Goal: Information Seeking & Learning: Learn about a topic

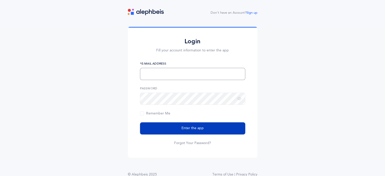
type input "[EMAIL_ADDRESS][DOMAIN_NAME]"
click at [179, 127] on button "Enter the app" at bounding box center [192, 128] width 105 height 12
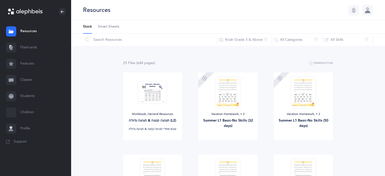
click at [32, 46] on link "Flashcards" at bounding box center [35, 48] width 71 height 16
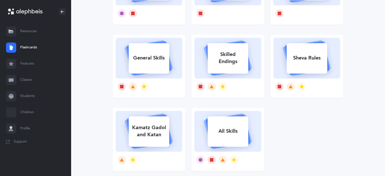
scroll to position [115, 0]
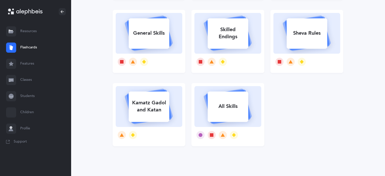
click at [233, 90] on icon at bounding box center [228, 106] width 48 height 35
select select "single"
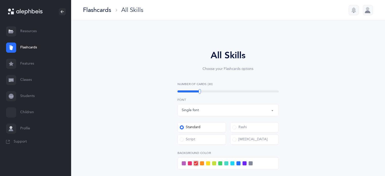
select select
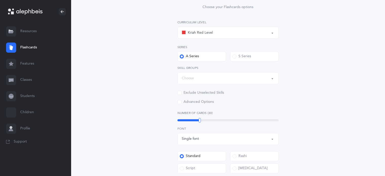
scroll to position [62, 0]
click at [241, 33] on div "Kriah Red Level" at bounding box center [228, 32] width 93 height 9
click at [224, 69] on link "Kriah Yellow Level" at bounding box center [228, 68] width 93 height 10
select select "3"
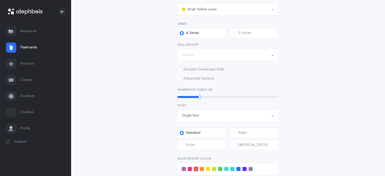
scroll to position [85, 0]
click at [246, 56] on div "Choose" at bounding box center [228, 55] width 93 height 9
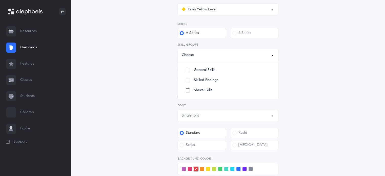
click at [209, 90] on span "Sheva Skills" at bounding box center [203, 90] width 18 height 5
select select "Sheva Skills"
select select
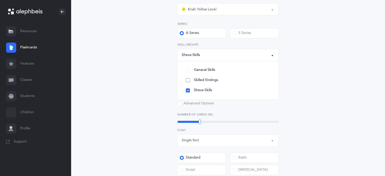
click at [216, 81] on span "Skilled Endings" at bounding box center [206, 80] width 24 height 5
select select "Skilled Endings"
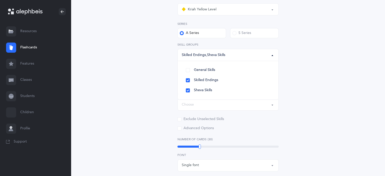
click at [325, 83] on div "All Skills Choose your Flashcards options Kriah Red Level Kriah Orange Level Kr…" at bounding box center [228, 130] width 231 height 363
click at [239, 82] on div "Choose" at bounding box center [228, 79] width 93 height 9
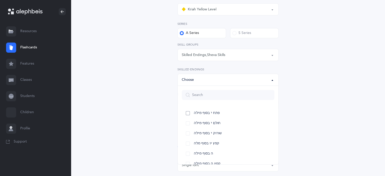
click at [214, 113] on span "פתח י בסוף מילה" at bounding box center [207, 113] width 26 height 5
select select "20"
click at [212, 118] on link "חולם י בסוף מילה" at bounding box center [228, 123] width 93 height 10
click at [207, 142] on span "קמץ יו בסוף מלה" at bounding box center [206, 143] width 25 height 5
click at [208, 141] on span "קמץ יו בסוף מלה" at bounding box center [206, 143] width 25 height 5
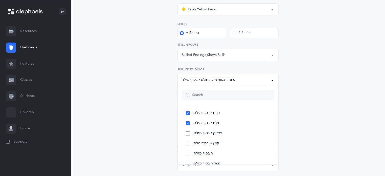
click at [215, 135] on span "שורוק י בסוף מילה" at bounding box center [208, 133] width 28 height 5
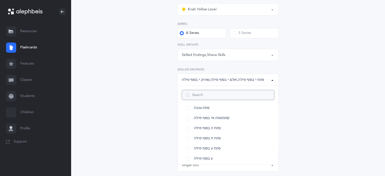
scroll to position [89, 0]
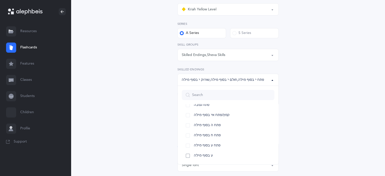
click at [210, 155] on span "ע בסוף מילה" at bounding box center [203, 155] width 19 height 5
click at [319, 116] on div "All Skills Choose your Flashcards options Kriah Red Level Kriah Orange Level Kr…" at bounding box center [228, 130] width 231 height 363
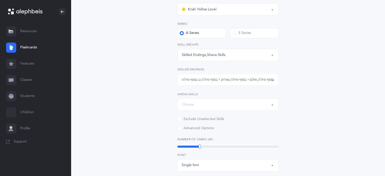
click at [230, 104] on div "Choose" at bounding box center [228, 104] width 93 height 9
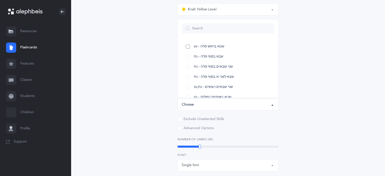
click at [229, 46] on link "שבא בראש מלה - נע" at bounding box center [228, 47] width 93 height 10
select select "12"
click at [222, 56] on span "שבא בסוף מלה - נח" at bounding box center [208, 56] width 29 height 5
click at [218, 69] on span "שני שבאים בסוף מלה - נח" at bounding box center [213, 67] width 39 height 5
click at [215, 80] on link "שבא לפני א בסוף מלה - נח" at bounding box center [228, 77] width 93 height 10
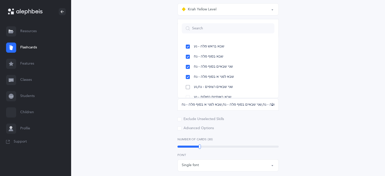
click at [215, 85] on span "שני שבאים רצופים - נח,נע" at bounding box center [213, 87] width 39 height 5
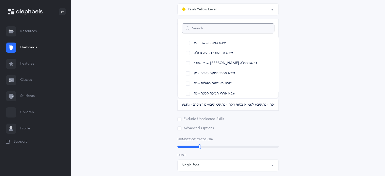
scroll to position [75, 0]
click at [215, 85] on link "שבא באותיות כפולות - נח" at bounding box center [228, 83] width 93 height 10
click at [212, 93] on span "שבא אחרי תנועה קטנה - נח" at bounding box center [214, 93] width 41 height 5
click at [224, 73] on span "שבא אחרי תנועה גדולה - נע" at bounding box center [214, 73] width 41 height 5
click at [309, 68] on div "All Skills Choose your Flashcards options Kriah Red Level Kriah Orange Level Kr…" at bounding box center [228, 130] width 231 height 363
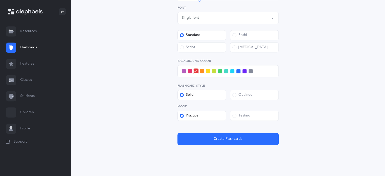
scroll to position [242, 0]
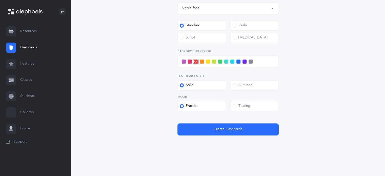
click at [183, 61] on span at bounding box center [184, 62] width 4 height 4
click at [0, 0] on input "checkbox" at bounding box center [0, 0] width 0 height 0
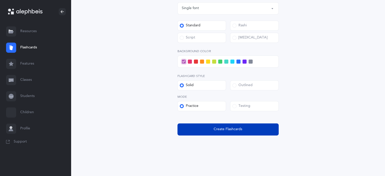
click at [251, 133] on button "Create Flashcards" at bounding box center [228, 129] width 101 height 12
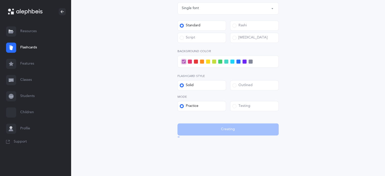
scroll to position [0, 0]
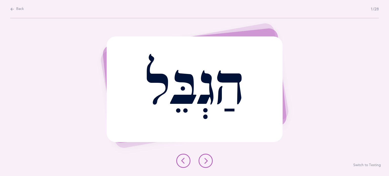
click at [207, 155] on button at bounding box center [206, 161] width 14 height 14
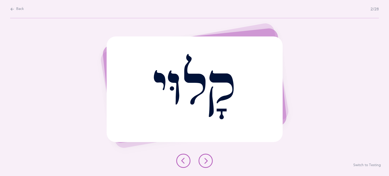
click at [207, 155] on button at bounding box center [206, 161] width 14 height 14
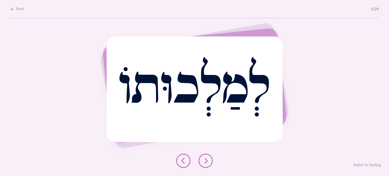
click at [207, 155] on button at bounding box center [206, 161] width 14 height 14
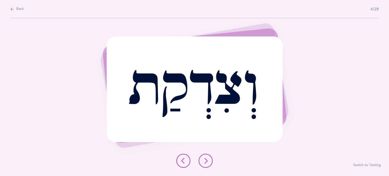
click at [207, 155] on button at bounding box center [206, 161] width 14 height 14
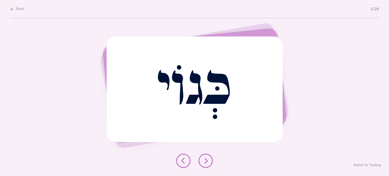
click at [180, 157] on button at bounding box center [183, 161] width 14 height 14
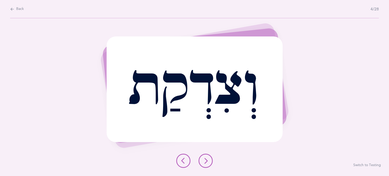
click at [211, 156] on button at bounding box center [206, 161] width 14 height 14
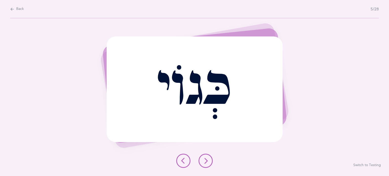
click at [208, 160] on icon at bounding box center [206, 161] width 6 height 6
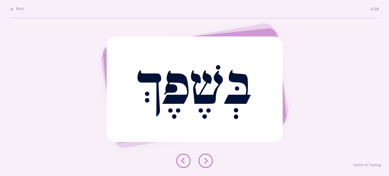
click at [208, 160] on icon at bounding box center [206, 161] width 6 height 6
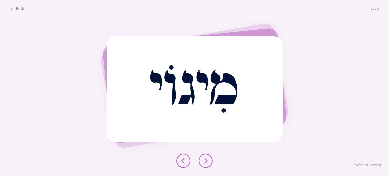
click at [207, 161] on icon at bounding box center [206, 161] width 6 height 6
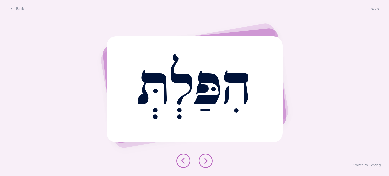
click at [207, 161] on icon at bounding box center [206, 161] width 6 height 6
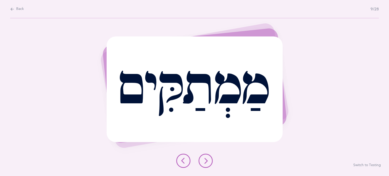
click at [207, 161] on icon at bounding box center [206, 161] width 6 height 6
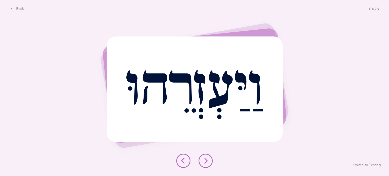
click at [207, 164] on icon at bounding box center [206, 161] width 6 height 6
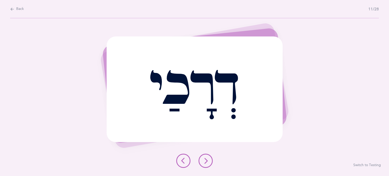
click at [206, 159] on icon at bounding box center [206, 161] width 6 height 6
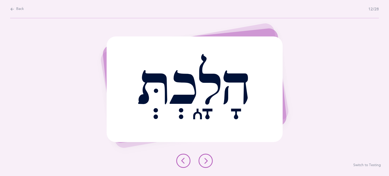
click at [206, 159] on icon at bounding box center [206, 161] width 6 height 6
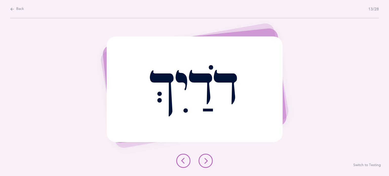
click at [184, 159] on icon at bounding box center [183, 161] width 6 height 6
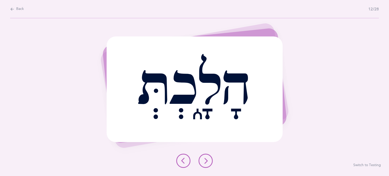
click at [209, 160] on button at bounding box center [206, 161] width 14 height 14
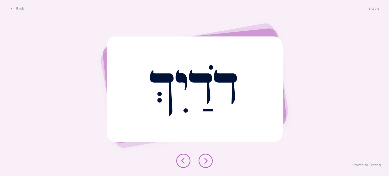
click at [209, 160] on button at bounding box center [206, 161] width 14 height 14
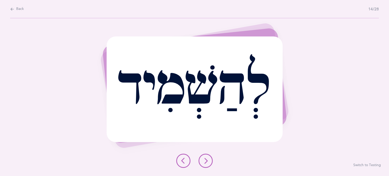
click at [181, 160] on icon at bounding box center [183, 161] width 6 height 6
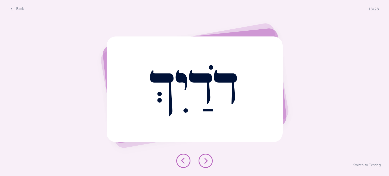
click at [181, 160] on icon at bounding box center [183, 161] width 6 height 6
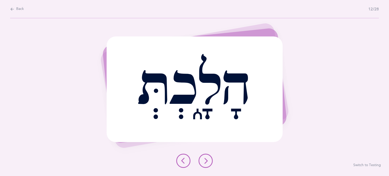
click at [206, 159] on icon at bounding box center [206, 161] width 6 height 6
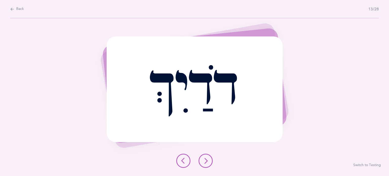
click at [205, 159] on icon at bounding box center [206, 161] width 6 height 6
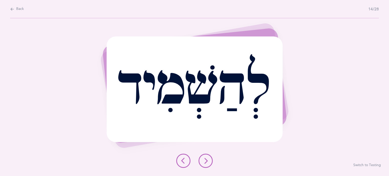
drag, startPoint x: 204, startPoint y: 160, endPoint x: 197, endPoint y: 159, distance: 8.0
click at [197, 159] on div at bounding box center [194, 161] width 45 height 14
click at [207, 158] on icon at bounding box center [206, 161] width 6 height 6
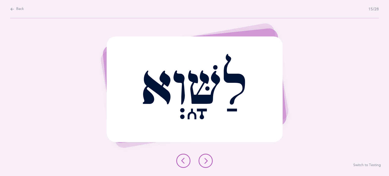
click at [207, 158] on icon at bounding box center [206, 161] width 6 height 6
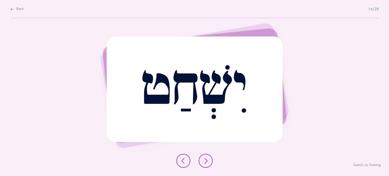
click at [205, 158] on icon at bounding box center [206, 161] width 6 height 6
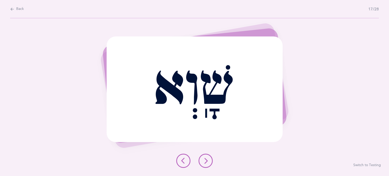
click at [205, 158] on icon at bounding box center [206, 161] width 6 height 6
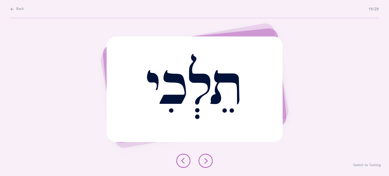
click at [205, 158] on icon at bounding box center [206, 161] width 6 height 6
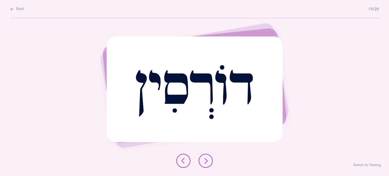
click at [205, 158] on icon at bounding box center [206, 161] width 6 height 6
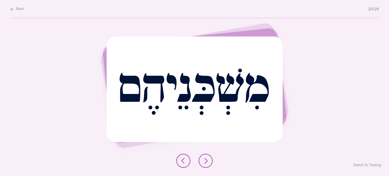
click at [205, 158] on icon at bounding box center [206, 161] width 6 height 6
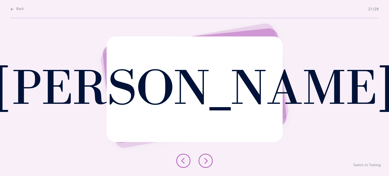
click at [205, 158] on icon at bounding box center [206, 161] width 6 height 6
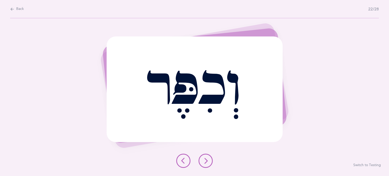
click at [205, 158] on icon at bounding box center [206, 161] width 6 height 6
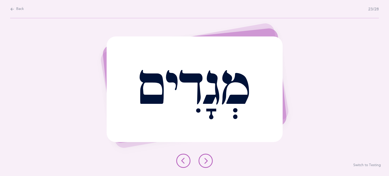
click at [205, 158] on icon at bounding box center [206, 161] width 6 height 6
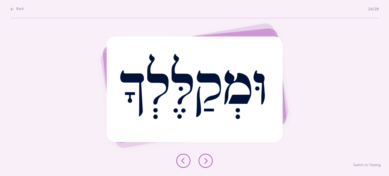
click at [205, 158] on icon at bounding box center [206, 161] width 6 height 6
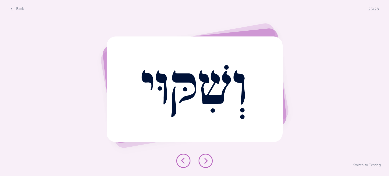
drag, startPoint x: 205, startPoint y: 158, endPoint x: 200, endPoint y: 158, distance: 5.3
drag, startPoint x: 200, startPoint y: 158, endPoint x: 205, endPoint y: 162, distance: 6.7
click at [205, 162] on icon at bounding box center [206, 161] width 6 height 6
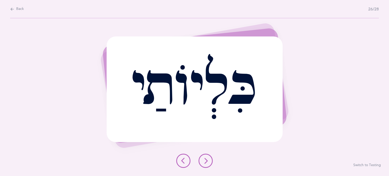
click at [205, 159] on icon at bounding box center [206, 161] width 6 height 6
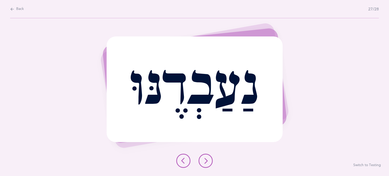
click at [181, 95] on div "נַעַבְדֶנּוּ" at bounding box center [195, 89] width 176 height 106
click at [254, 111] on div "נַעַבְדֶנּוּ" at bounding box center [195, 89] width 176 height 106
drag, startPoint x: 254, startPoint y: 111, endPoint x: 229, endPoint y: 172, distance: 66.2
click at [229, 172] on div "נַעַבְדֶנּוּ Report incorrect word Switch to Testing" at bounding box center [194, 97] width 389 height 158
click at [206, 159] on icon at bounding box center [206, 161] width 6 height 6
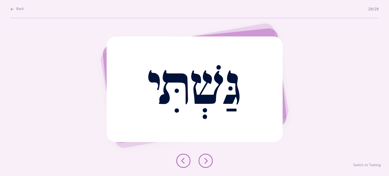
click at [205, 159] on icon at bounding box center [206, 161] width 6 height 6
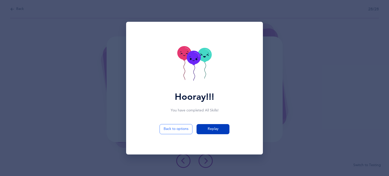
click at [218, 127] on span "Replay" at bounding box center [213, 128] width 11 height 5
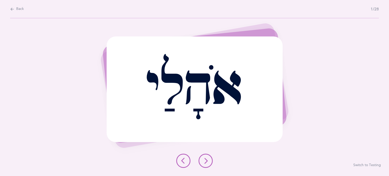
click at [363, 165] on button "Switch to Testing" at bounding box center [367, 165] width 28 height 5
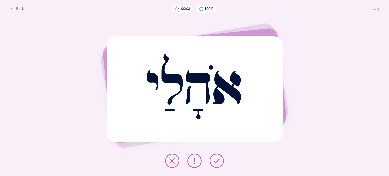
drag, startPoint x: 207, startPoint y: 156, endPoint x: 258, endPoint y: 117, distance: 64.0
click at [258, 117] on div "אֹהָלַי Report incorrect word" at bounding box center [194, 97] width 389 height 158
click at [213, 160] on button at bounding box center [217, 161] width 14 height 14
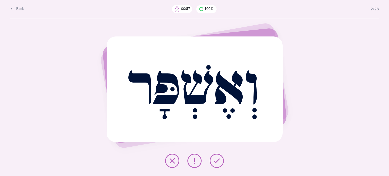
click at [214, 159] on icon at bounding box center [217, 161] width 6 height 6
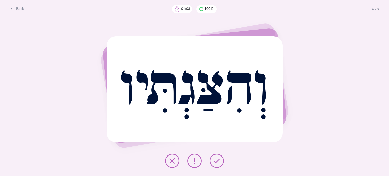
click at [213, 160] on button at bounding box center [217, 161] width 14 height 14
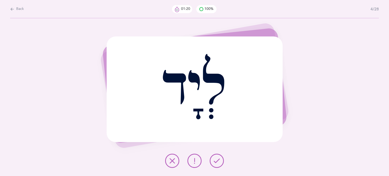
click at [213, 160] on button at bounding box center [217, 161] width 14 height 14
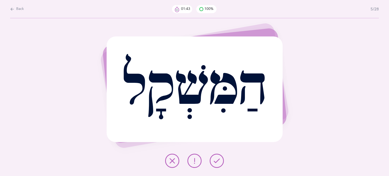
click at [213, 160] on button at bounding box center [217, 161] width 14 height 14
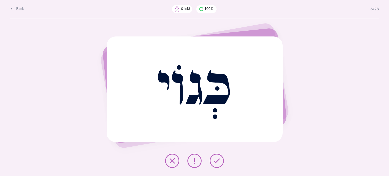
click at [174, 160] on icon at bounding box center [172, 161] width 6 height 6
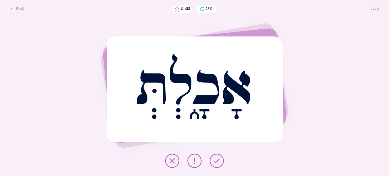
click at [213, 154] on div at bounding box center [194, 161] width 67 height 14
click at [215, 156] on button at bounding box center [217, 161] width 14 height 14
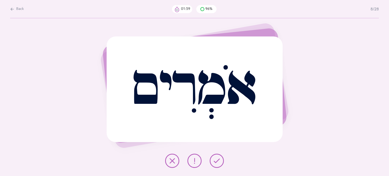
click at [15, 11] on button "Back" at bounding box center [17, 9] width 14 height 6
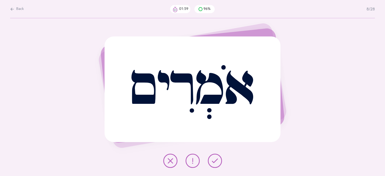
select select "3"
select select "Skilled Endings"
select select "single"
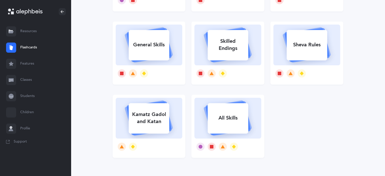
scroll to position [115, 0]
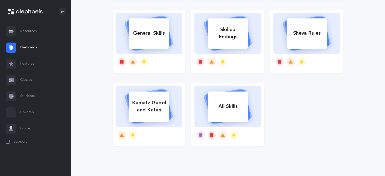
click at [229, 114] on rect at bounding box center [228, 106] width 41 height 30
select select "3"
select select "Skilled Endings"
select select "single"
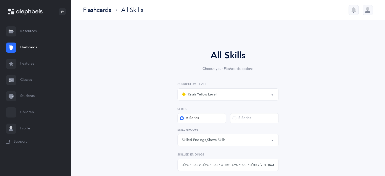
click at [244, 92] on div "Kriah Yellow Level" at bounding box center [228, 94] width 93 height 9
click at [228, 124] on link "Kriah Orange Level" at bounding box center [228, 120] width 93 height 10
select select "2"
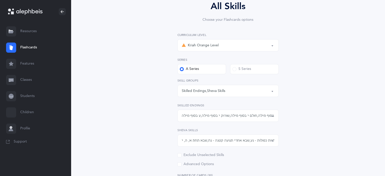
scroll to position [55, 0]
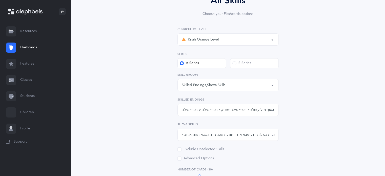
click at [259, 81] on div "Skilled Endings , Sheva Skills" at bounding box center [228, 85] width 93 height 9
click at [216, 95] on link "General Skills" at bounding box center [228, 100] width 93 height 10
select select "General Skills"
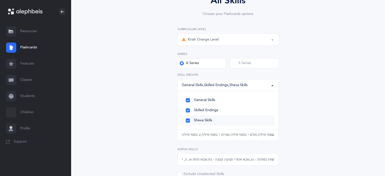
click at [206, 120] on span "Sheva Skills" at bounding box center [203, 120] width 18 height 5
click at [311, 103] on div "All Skills Choose your Flashcards options Kriah Red Level Kriah Orange Level Kr…" at bounding box center [228, 172] width 231 height 386
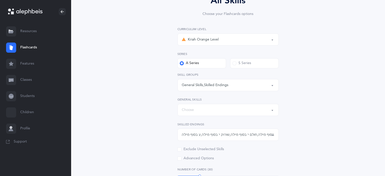
click at [254, 112] on div "Choose" at bounding box center [228, 110] width 93 height 9
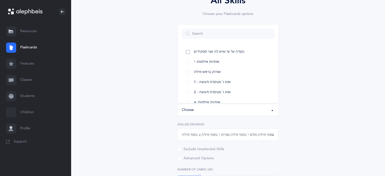
click at [233, 48] on link "נקודה על ש׳ שיש לה שני תפקידים" at bounding box center [228, 52] width 93 height 10
select select "27"
click at [227, 65] on link "אותיות אילמות: י" at bounding box center [228, 62] width 93 height 10
click at [225, 76] on link "שורוק בראש מילה" at bounding box center [228, 72] width 93 height 10
click at [225, 92] on span "2 - אות ו' מנוקדת ודגושה" at bounding box center [212, 92] width 37 height 5
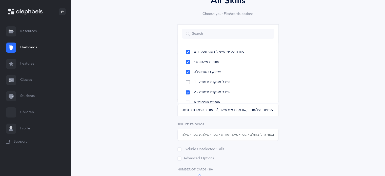
click at [224, 81] on span "1 - אות ו' מנוקדת ודגושה" at bounding box center [212, 82] width 37 height 5
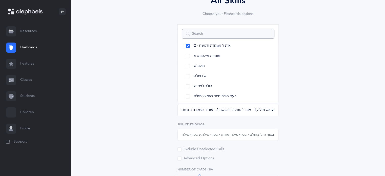
scroll to position [46, 0]
click at [234, 56] on link "אותיות אילמות: א" at bounding box center [228, 56] width 93 height 10
click at [232, 68] on link "חולם שׁ" at bounding box center [228, 67] width 93 height 10
click at [236, 82] on link "חולם לפני שׂ" at bounding box center [228, 87] width 93 height 10
click at [238, 95] on link "ו עם חולם חסר באמצע מילה" at bounding box center [228, 97] width 93 height 10
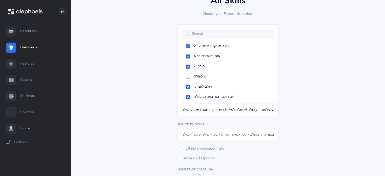
click at [228, 72] on link "שׂ כפולה" at bounding box center [228, 77] width 93 height 10
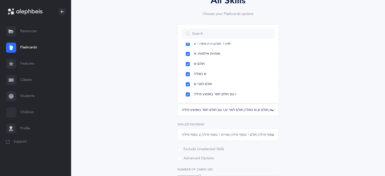
click at [314, 79] on div "All Skills Choose your Flashcards options Kriah Red Level Kriah Orange Level Kr…" at bounding box center [228, 172] width 231 height 386
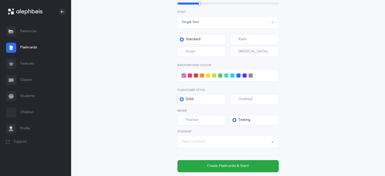
scroll to position [231, 0]
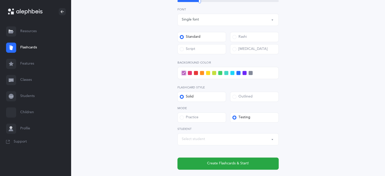
click at [232, 71] on span at bounding box center [232, 73] width 4 height 4
click at [0, 0] on input "checkbox" at bounding box center [0, 0] width 0 height 0
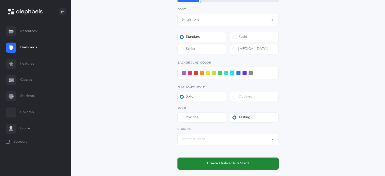
click at [240, 159] on button "Create Flashcards & Start!" at bounding box center [228, 164] width 101 height 12
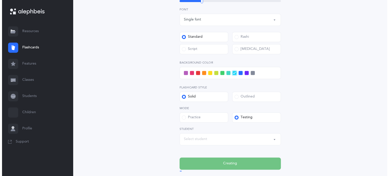
scroll to position [0, 0]
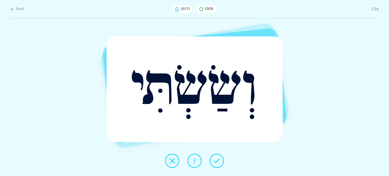
click at [213, 160] on button at bounding box center [217, 161] width 14 height 14
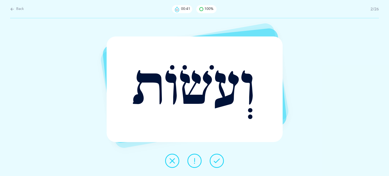
click at [213, 160] on button at bounding box center [217, 161] width 14 height 14
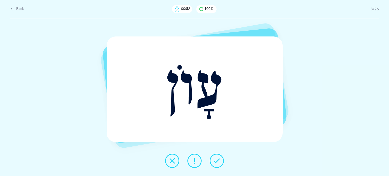
click at [215, 155] on button at bounding box center [217, 161] width 14 height 14
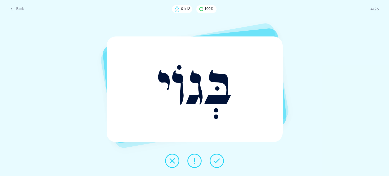
click at [215, 155] on button at bounding box center [217, 161] width 14 height 14
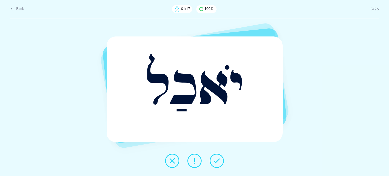
click at [215, 155] on button at bounding box center [217, 161] width 14 height 14
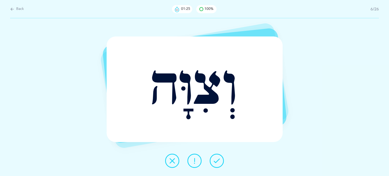
click at [215, 155] on button at bounding box center [217, 161] width 14 height 14
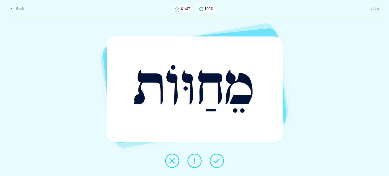
click at [215, 155] on button at bounding box center [217, 161] width 14 height 14
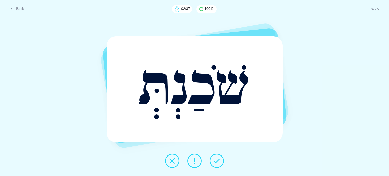
click at [215, 155] on button at bounding box center [217, 161] width 14 height 14
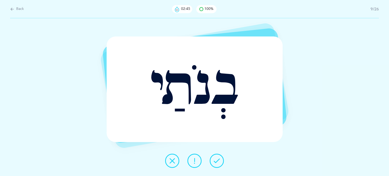
click at [215, 155] on button at bounding box center [217, 161] width 14 height 14
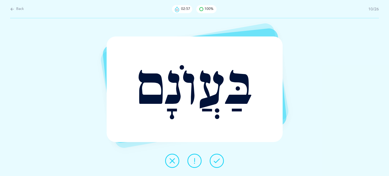
click at [215, 155] on button at bounding box center [217, 161] width 14 height 14
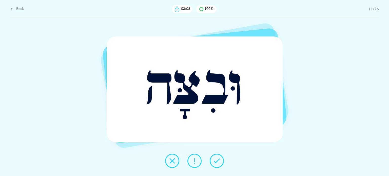
click at [215, 155] on button at bounding box center [217, 161] width 14 height 14
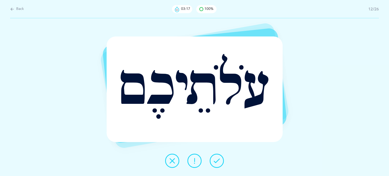
click at [215, 155] on button at bounding box center [217, 161] width 14 height 14
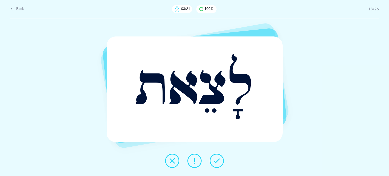
click at [222, 157] on button at bounding box center [217, 161] width 14 height 14
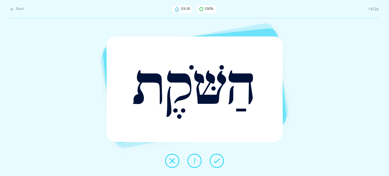
click at [222, 157] on button at bounding box center [217, 161] width 14 height 14
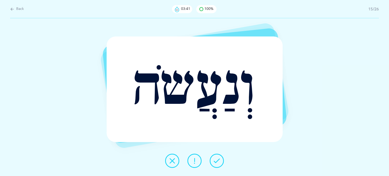
click at [218, 160] on icon at bounding box center [217, 161] width 6 height 6
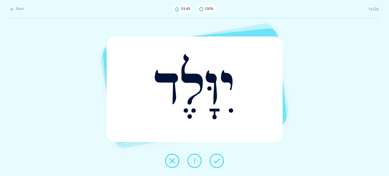
click at [218, 160] on icon at bounding box center [217, 161] width 6 height 6
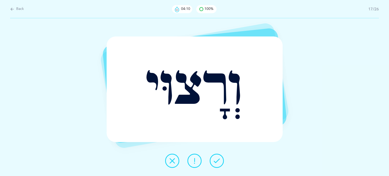
click at [211, 161] on button at bounding box center [217, 161] width 14 height 14
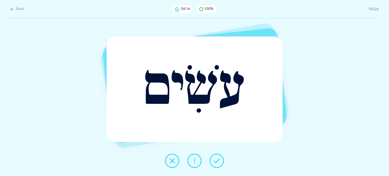
click at [351, 70] on div "עֹשִׂים Report incorrect word" at bounding box center [194, 97] width 389 height 158
click at [215, 160] on icon at bounding box center [217, 161] width 6 height 6
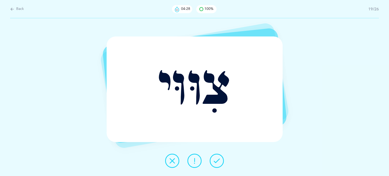
click at [215, 160] on icon at bounding box center [217, 161] width 6 height 6
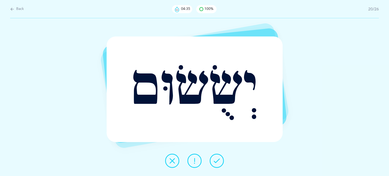
click at [215, 160] on icon at bounding box center [217, 161] width 6 height 6
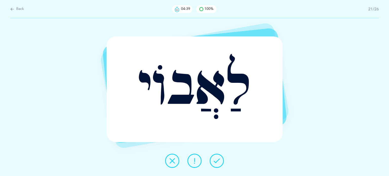
click at [215, 160] on icon at bounding box center [217, 161] width 6 height 6
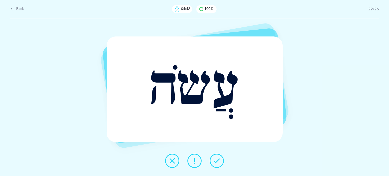
click at [215, 160] on icon at bounding box center [217, 161] width 6 height 6
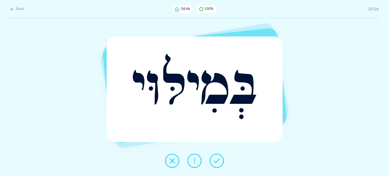
click at [215, 160] on icon at bounding box center [217, 161] width 6 height 6
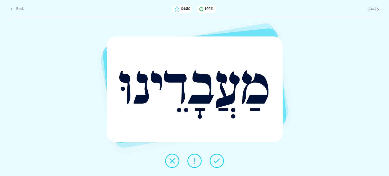
click at [215, 160] on icon at bounding box center [217, 161] width 6 height 6
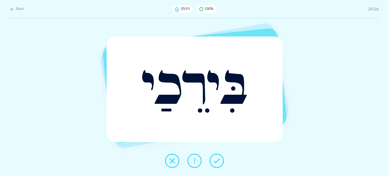
click at [216, 158] on icon at bounding box center [217, 161] width 6 height 6
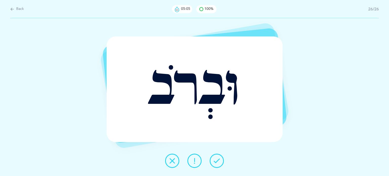
click at [216, 158] on icon at bounding box center [217, 161] width 6 height 6
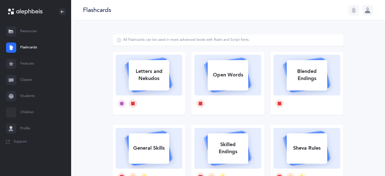
click at [157, 88] on rect at bounding box center [149, 75] width 41 height 30
select select
select select "single"
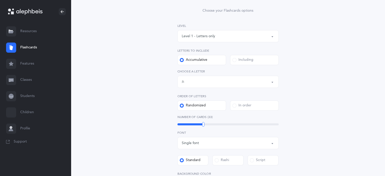
scroll to position [59, 0]
click at [250, 82] on div "Letters up until: ת" at bounding box center [228, 81] width 93 height 9
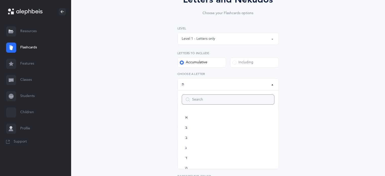
scroll to position [0, 0]
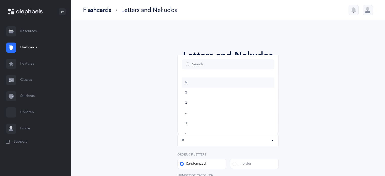
click at [209, 78] on link "א" at bounding box center [228, 82] width 93 height 10
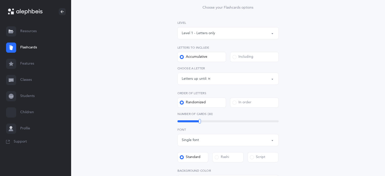
scroll to position [67, 0]
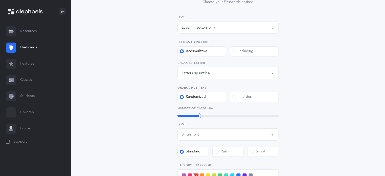
click at [247, 73] on div "Letters up until: א" at bounding box center [228, 73] width 93 height 9
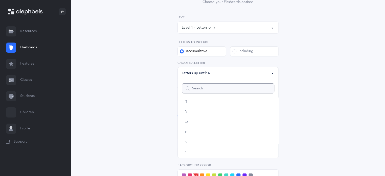
scroll to position [282, 0]
click at [192, 153] on link "ת" at bounding box center [228, 149] width 93 height 10
select select "27"
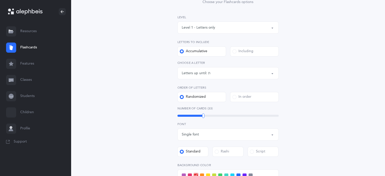
click at [318, 119] on div "Letters and Nekudos Choose your Flashcards options Level 1 - Letters only Level…" at bounding box center [228, 119] width 231 height 302
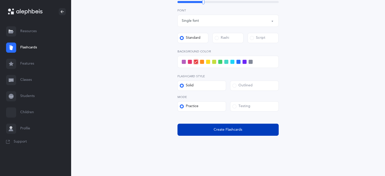
click at [257, 131] on button "Create Flashcards" at bounding box center [228, 130] width 101 height 12
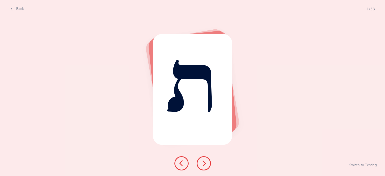
scroll to position [0, 0]
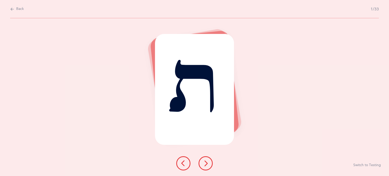
click at [18, 9] on span "Back" at bounding box center [20, 9] width 8 height 5
select select "27"
select select "single"
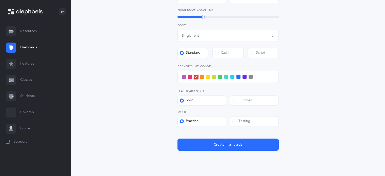
scroll to position [172, 0]
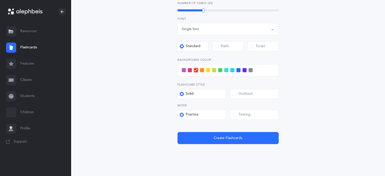
click at [183, 72] on span at bounding box center [184, 70] width 4 height 4
click at [0, 0] on input "checkbox" at bounding box center [0, 0] width 0 height 0
click at [198, 11] on div "28" at bounding box center [228, 10] width 101 height 2
click at [194, 10] on div "25" at bounding box center [228, 10] width 101 height 2
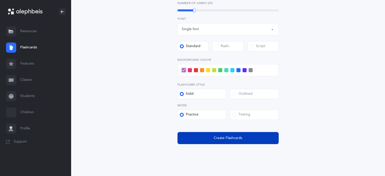
click at [223, 136] on span "Create Flashcards" at bounding box center [228, 137] width 29 height 5
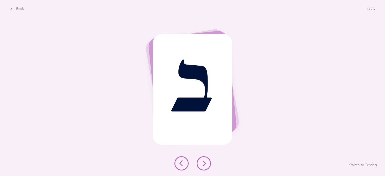
scroll to position [0, 0]
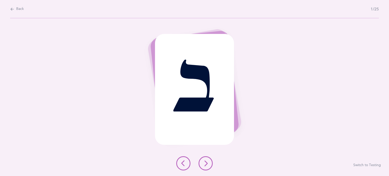
click at [210, 162] on button at bounding box center [206, 163] width 14 height 14
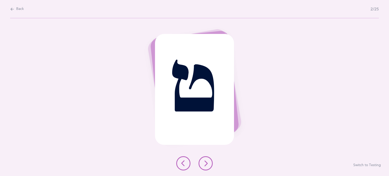
click at [209, 168] on button at bounding box center [206, 163] width 14 height 14
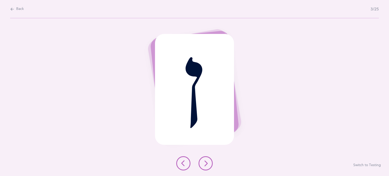
click at [206, 162] on icon at bounding box center [206, 163] width 6 height 6
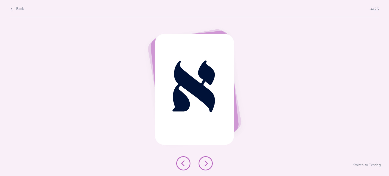
click at [205, 168] on button at bounding box center [206, 163] width 14 height 14
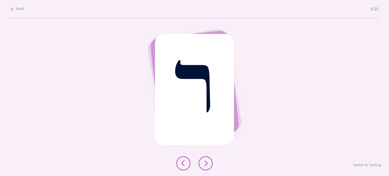
click at [208, 169] on button at bounding box center [206, 163] width 14 height 14
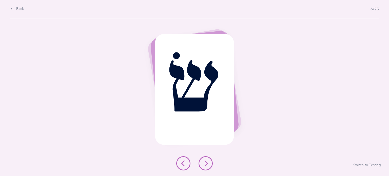
click at [210, 164] on button at bounding box center [206, 163] width 14 height 14
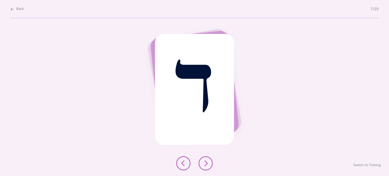
click at [206, 160] on icon at bounding box center [206, 163] width 6 height 6
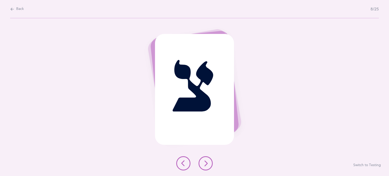
click at [208, 163] on icon at bounding box center [206, 163] width 6 height 6
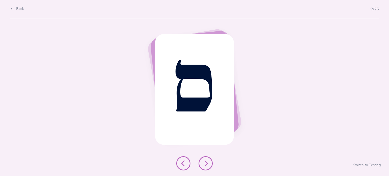
click at [210, 163] on button at bounding box center [206, 163] width 14 height 14
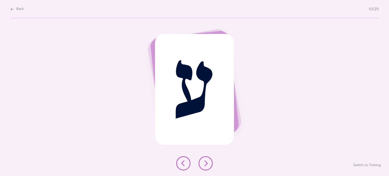
click at [188, 168] on div at bounding box center [194, 163] width 45 height 14
click at [208, 162] on icon at bounding box center [206, 163] width 6 height 6
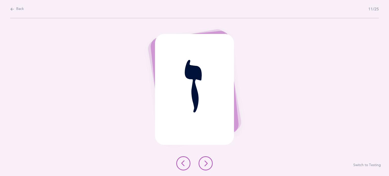
click at [180, 169] on button at bounding box center [183, 163] width 14 height 14
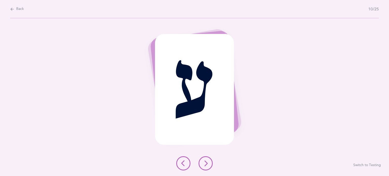
click at [199, 158] on div at bounding box center [194, 163] width 45 height 14
click at [206, 161] on icon at bounding box center [206, 163] width 6 height 6
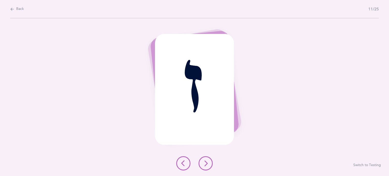
click at [206, 169] on button at bounding box center [206, 163] width 14 height 14
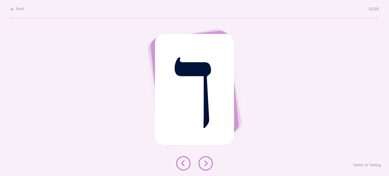
click at [210, 162] on button at bounding box center [206, 163] width 14 height 14
click at [203, 166] on icon at bounding box center [206, 163] width 6 height 6
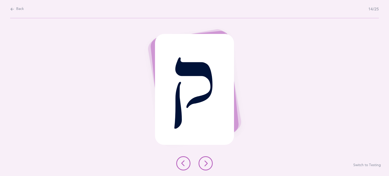
click at [206, 161] on icon at bounding box center [206, 163] width 6 height 6
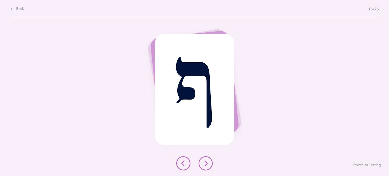
click at [207, 164] on icon at bounding box center [206, 163] width 6 height 6
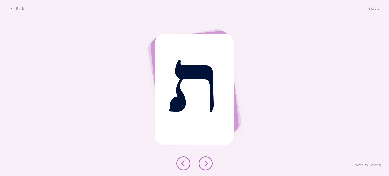
click at [203, 167] on button at bounding box center [206, 163] width 14 height 14
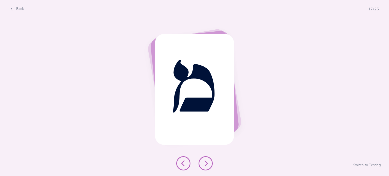
click at [207, 164] on icon at bounding box center [206, 163] width 6 height 6
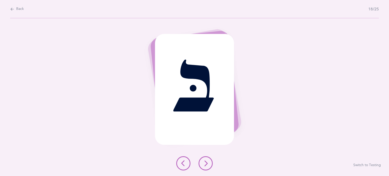
click at [207, 161] on icon at bounding box center [206, 163] width 6 height 6
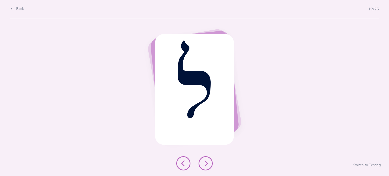
click at [212, 169] on div at bounding box center [194, 163] width 45 height 14
click at [203, 162] on icon at bounding box center [206, 163] width 6 height 6
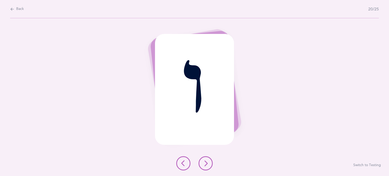
click at [202, 163] on button at bounding box center [206, 163] width 14 height 14
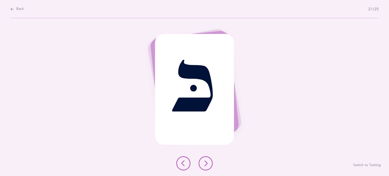
click at [206, 162] on icon at bounding box center [206, 163] width 6 height 6
click at [211, 166] on button at bounding box center [206, 163] width 14 height 14
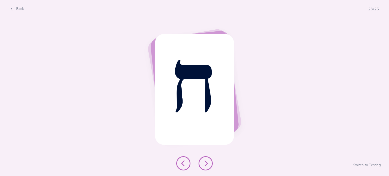
click at [209, 160] on button at bounding box center [206, 163] width 14 height 14
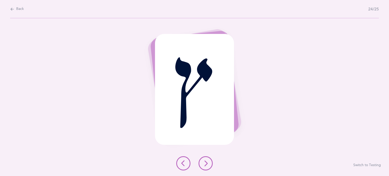
click at [207, 164] on icon at bounding box center [206, 163] width 6 height 6
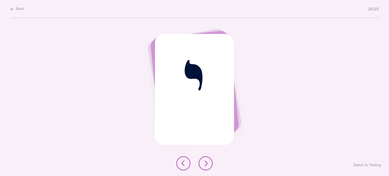
click at [204, 170] on button at bounding box center [206, 163] width 14 height 14
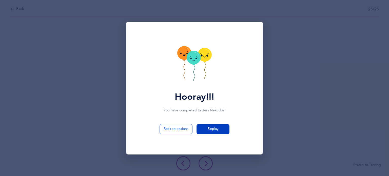
click at [220, 129] on button "Replay" at bounding box center [213, 129] width 33 height 10
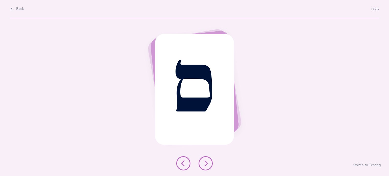
click at [203, 156] on button at bounding box center [206, 163] width 14 height 14
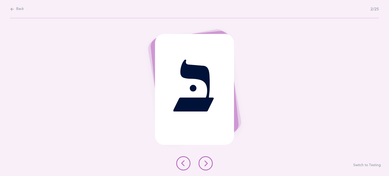
click at [208, 162] on icon at bounding box center [206, 163] width 6 height 6
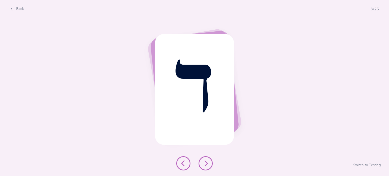
click at [203, 161] on icon at bounding box center [206, 163] width 6 height 6
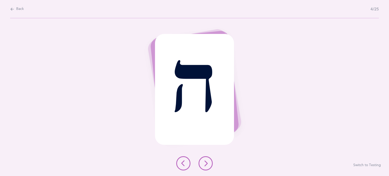
click at [208, 167] on button at bounding box center [206, 163] width 14 height 14
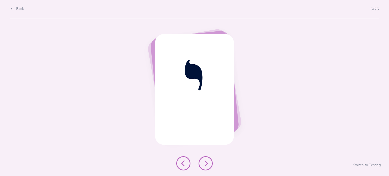
click at [211, 165] on button at bounding box center [206, 163] width 14 height 14
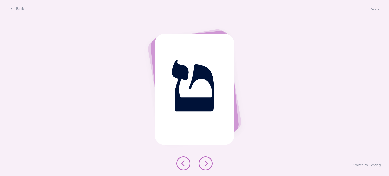
click at [207, 164] on icon at bounding box center [206, 163] width 6 height 6
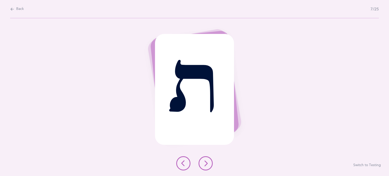
click at [204, 164] on icon at bounding box center [206, 163] width 6 height 6
click at [203, 161] on icon at bounding box center [206, 163] width 6 height 6
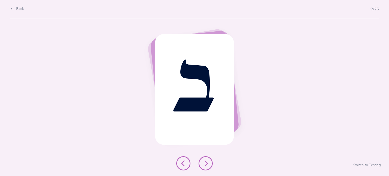
click at [199, 164] on button at bounding box center [206, 163] width 14 height 14
click at [211, 164] on button at bounding box center [206, 163] width 14 height 14
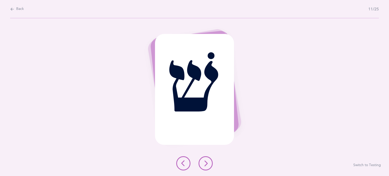
click at [208, 168] on button at bounding box center [206, 163] width 14 height 14
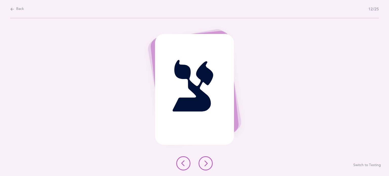
click at [212, 169] on div at bounding box center [194, 163] width 45 height 14
click at [205, 170] on button at bounding box center [206, 163] width 14 height 14
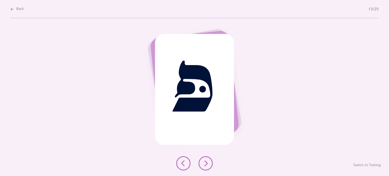
click at [203, 166] on button at bounding box center [206, 163] width 14 height 14
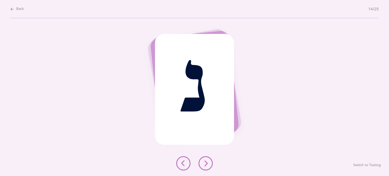
click at [206, 169] on button at bounding box center [206, 163] width 14 height 14
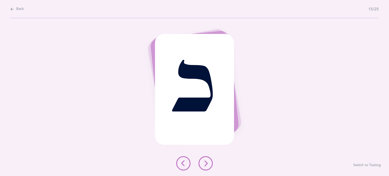
click at [208, 164] on icon at bounding box center [206, 163] width 6 height 6
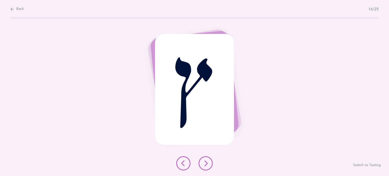
click at [208, 168] on button at bounding box center [206, 163] width 14 height 14
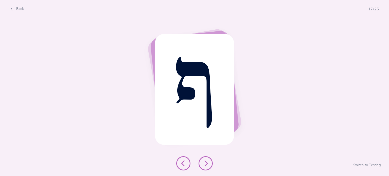
click at [203, 169] on button at bounding box center [206, 163] width 14 height 14
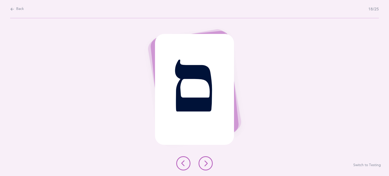
click at [212, 164] on button at bounding box center [206, 163] width 14 height 14
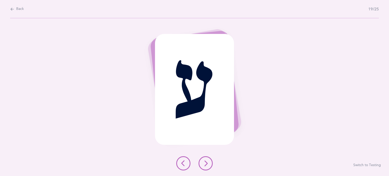
click at [186, 157] on button at bounding box center [183, 163] width 14 height 14
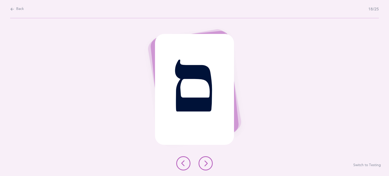
click at [203, 166] on button at bounding box center [206, 163] width 14 height 14
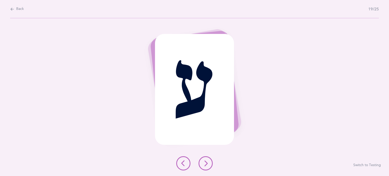
click at [203, 152] on div "ע Switch to Testing" at bounding box center [194, 97] width 389 height 158
click at [207, 159] on button at bounding box center [206, 163] width 14 height 14
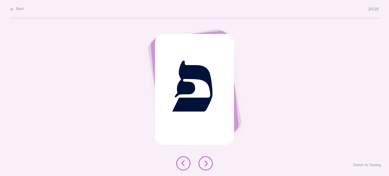
click at [180, 164] on icon at bounding box center [183, 163] width 6 height 6
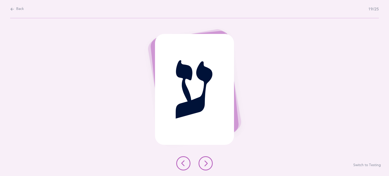
click at [209, 169] on button at bounding box center [206, 163] width 14 height 14
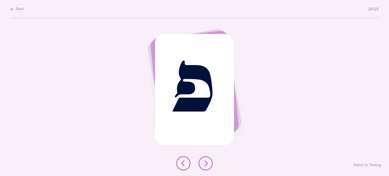
click at [207, 167] on button at bounding box center [206, 163] width 14 height 14
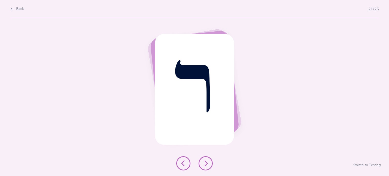
click at [210, 163] on button at bounding box center [206, 163] width 14 height 14
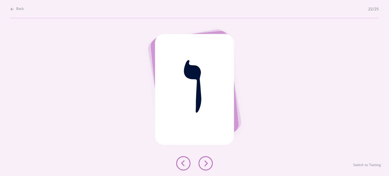
click at [208, 164] on icon at bounding box center [206, 163] width 6 height 6
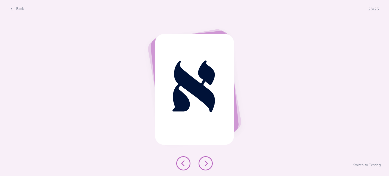
click at [218, 168] on div "א Switch to Testing" at bounding box center [194, 97] width 389 height 158
click at [205, 163] on icon at bounding box center [206, 163] width 6 height 6
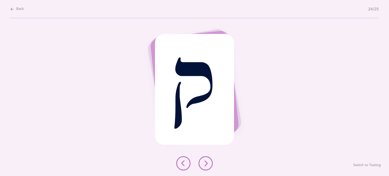
click at [205, 165] on icon at bounding box center [206, 163] width 6 height 6
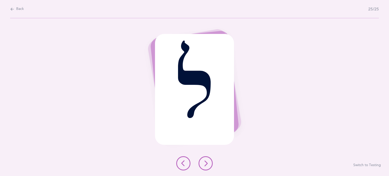
click at [209, 157] on button at bounding box center [206, 163] width 14 height 14
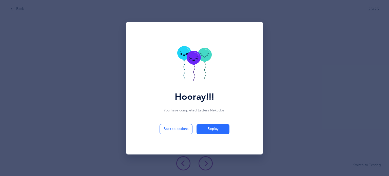
click at [207, 160] on div "Hooray!!! You have completed Letters Nekudos ! Back to options Replay" at bounding box center [194, 88] width 389 height 176
click at [217, 127] on span "Replay" at bounding box center [213, 128] width 11 height 5
click at [178, 133] on button "Back to options" at bounding box center [176, 129] width 33 height 10
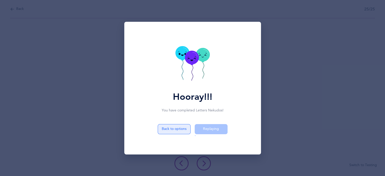
select select "27"
select select "single"
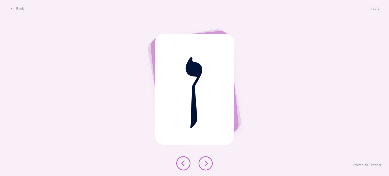
click at [205, 160] on icon at bounding box center [206, 163] width 6 height 6
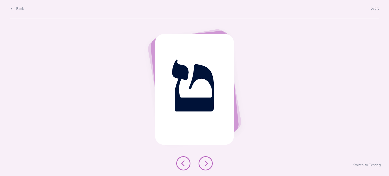
click at [208, 163] on icon at bounding box center [206, 163] width 6 height 6
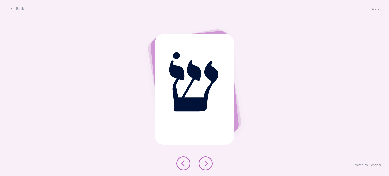
click at [203, 168] on button at bounding box center [206, 163] width 14 height 14
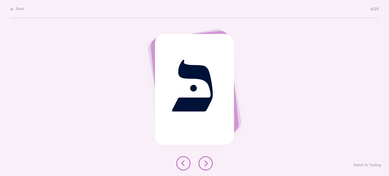
click at [206, 164] on icon at bounding box center [206, 163] width 6 height 6
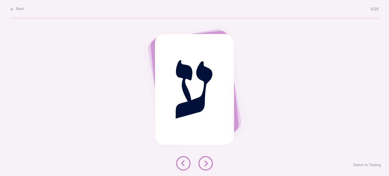
click at [206, 167] on button at bounding box center [206, 163] width 14 height 14
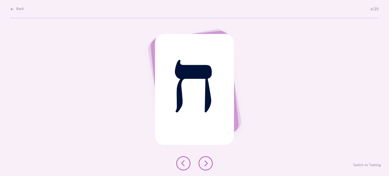
click at [205, 170] on div at bounding box center [194, 163] width 45 height 14
click at [204, 169] on button at bounding box center [206, 163] width 14 height 14
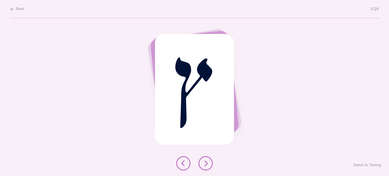
click at [201, 163] on button at bounding box center [206, 163] width 14 height 14
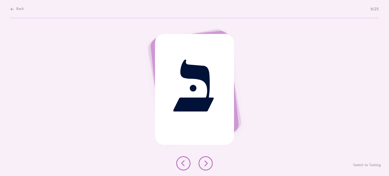
click at [203, 162] on icon at bounding box center [206, 163] width 6 height 6
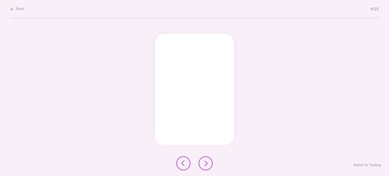
click at [215, 170] on div at bounding box center [194, 163] width 45 height 14
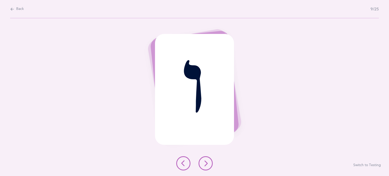
click at [206, 161] on icon at bounding box center [206, 163] width 6 height 6
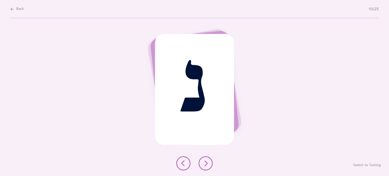
click at [204, 160] on icon at bounding box center [206, 163] width 6 height 6
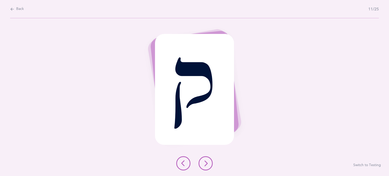
click at [203, 164] on icon at bounding box center [206, 163] width 6 height 6
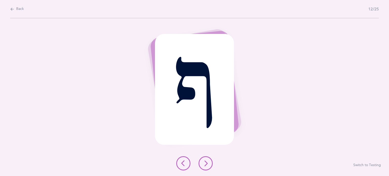
click at [201, 161] on button at bounding box center [206, 163] width 14 height 14
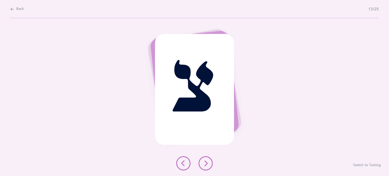
click at [200, 157] on div at bounding box center [194, 163] width 45 height 14
click at [202, 157] on button at bounding box center [206, 163] width 14 height 14
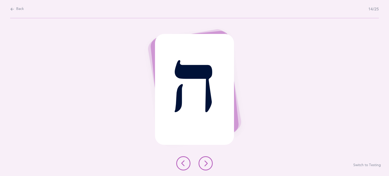
click at [203, 162] on icon at bounding box center [206, 163] width 6 height 6
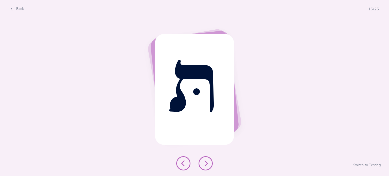
click at [201, 169] on div at bounding box center [194, 163] width 45 height 14
click at [199, 164] on button at bounding box center [206, 163] width 14 height 14
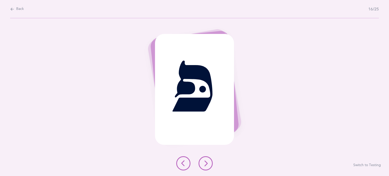
click at [208, 166] on button at bounding box center [206, 163] width 14 height 14
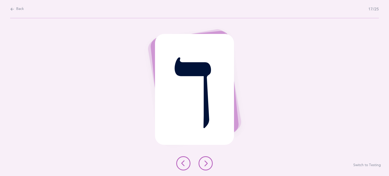
click at [206, 158] on button at bounding box center [206, 163] width 14 height 14
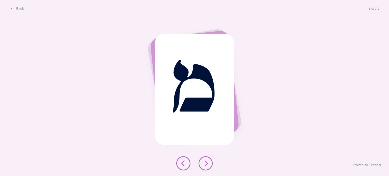
click at [200, 166] on button at bounding box center [206, 163] width 14 height 14
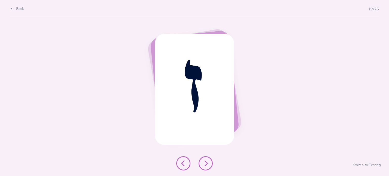
click at [201, 160] on button at bounding box center [206, 163] width 14 height 14
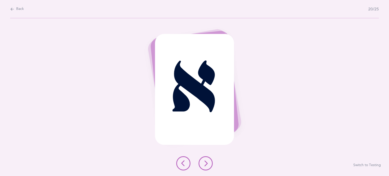
click at [203, 161] on icon at bounding box center [206, 163] width 6 height 6
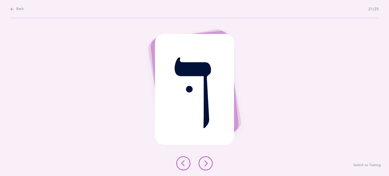
click at [203, 162] on icon at bounding box center [206, 163] width 6 height 6
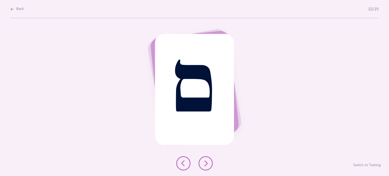
click at [208, 166] on icon at bounding box center [206, 163] width 6 height 6
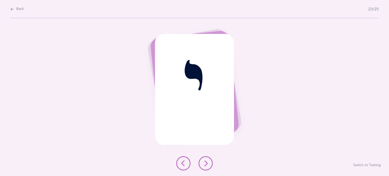
click at [206, 164] on icon at bounding box center [206, 163] width 6 height 6
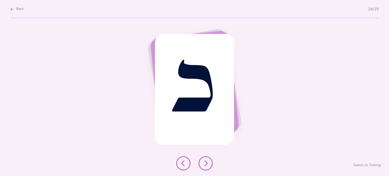
click at [206, 164] on icon at bounding box center [206, 163] width 6 height 6
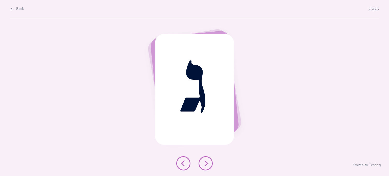
click at [203, 167] on button at bounding box center [206, 163] width 14 height 14
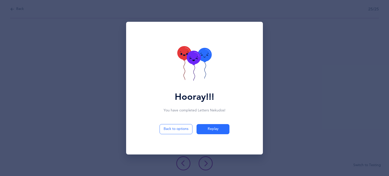
click at [204, 160] on div "Hooray!!! You have completed Letters Nekudos ! Back to options Replay" at bounding box center [194, 88] width 389 height 176
click at [213, 132] on button "Replay" at bounding box center [213, 129] width 33 height 10
click at [180, 126] on button "Back to options" at bounding box center [176, 129] width 33 height 10
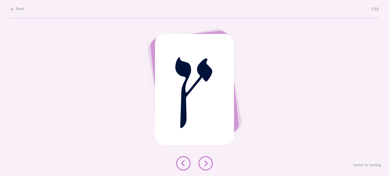
click at [197, 155] on div "ץ Switch to Testing" at bounding box center [194, 97] width 389 height 158
click at [201, 160] on button at bounding box center [206, 163] width 14 height 14
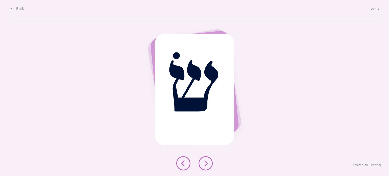
click at [185, 164] on icon at bounding box center [183, 163] width 6 height 6
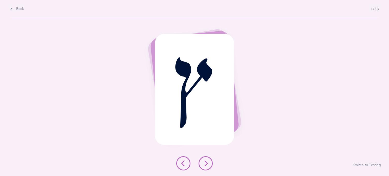
click at [203, 164] on icon at bounding box center [206, 163] width 6 height 6
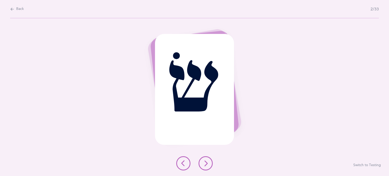
click at [204, 165] on icon at bounding box center [206, 163] width 6 height 6
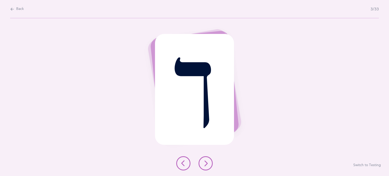
click at [205, 160] on button at bounding box center [206, 163] width 14 height 14
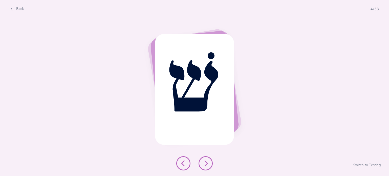
click at [204, 161] on icon at bounding box center [206, 163] width 6 height 6
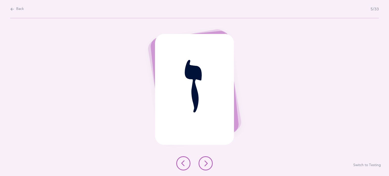
click at [204, 160] on button at bounding box center [206, 163] width 14 height 14
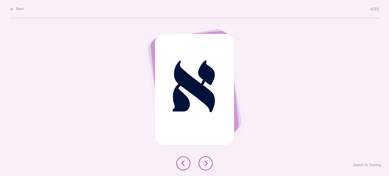
click at [205, 162] on icon at bounding box center [206, 163] width 6 height 6
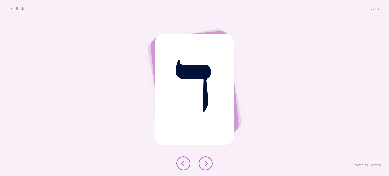
click at [203, 162] on icon at bounding box center [206, 163] width 6 height 6
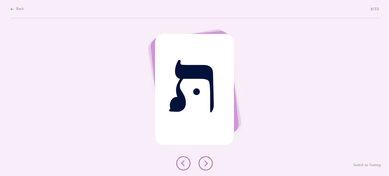
click at [207, 162] on icon at bounding box center [206, 163] width 6 height 6
click at [207, 164] on icon at bounding box center [206, 163] width 6 height 6
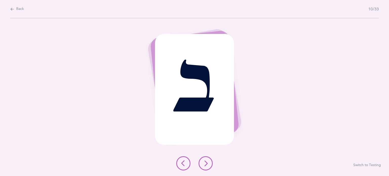
click at [205, 159] on button at bounding box center [206, 163] width 14 height 14
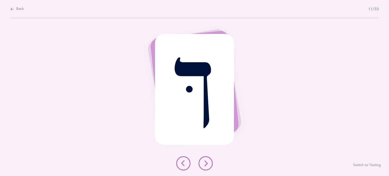
click at [208, 162] on icon at bounding box center [206, 163] width 6 height 6
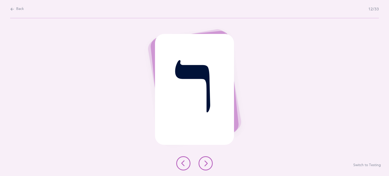
click at [204, 164] on icon at bounding box center [206, 163] width 6 height 6
click at [207, 156] on button at bounding box center [206, 163] width 14 height 14
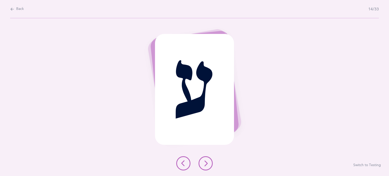
click at [208, 162] on icon at bounding box center [206, 163] width 6 height 6
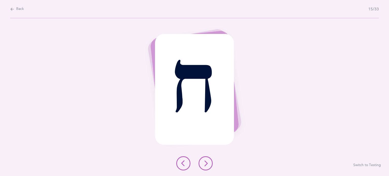
click at [205, 165] on icon at bounding box center [206, 163] width 6 height 6
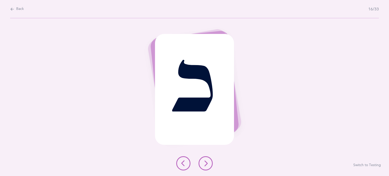
click at [203, 156] on div at bounding box center [194, 163] width 45 height 14
click at [208, 164] on icon at bounding box center [206, 163] width 6 height 6
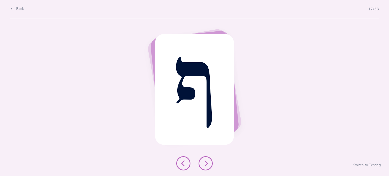
click at [205, 162] on icon at bounding box center [206, 163] width 6 height 6
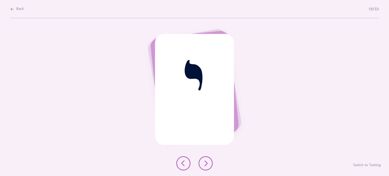
click at [205, 164] on icon at bounding box center [206, 163] width 6 height 6
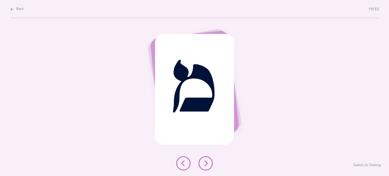
click at [205, 162] on icon at bounding box center [206, 163] width 6 height 6
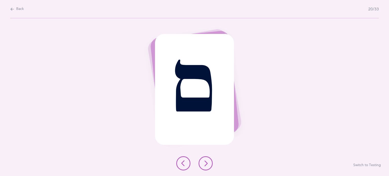
click at [206, 166] on icon at bounding box center [206, 163] width 6 height 6
click at [201, 163] on button at bounding box center [206, 163] width 14 height 14
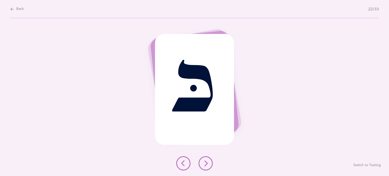
click at [203, 162] on icon at bounding box center [206, 163] width 6 height 6
click at [208, 162] on icon at bounding box center [206, 163] width 6 height 6
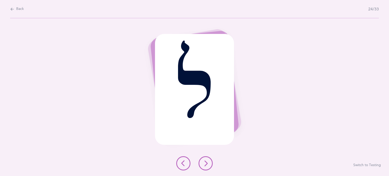
click at [206, 157] on button at bounding box center [206, 163] width 14 height 14
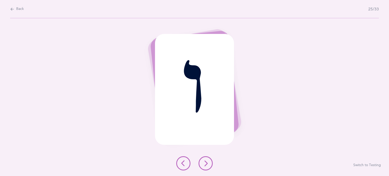
click at [207, 163] on icon at bounding box center [206, 163] width 6 height 6
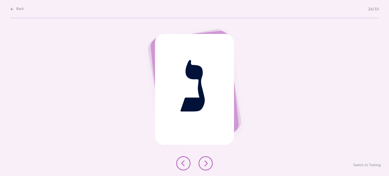
click at [208, 165] on icon at bounding box center [206, 163] width 6 height 6
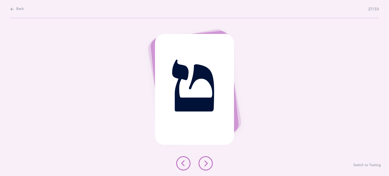
click at [206, 163] on icon at bounding box center [206, 163] width 6 height 6
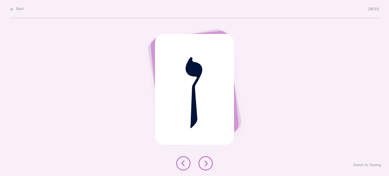
click at [205, 168] on button at bounding box center [206, 163] width 14 height 14
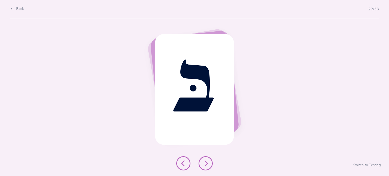
click at [206, 162] on icon at bounding box center [206, 163] width 6 height 6
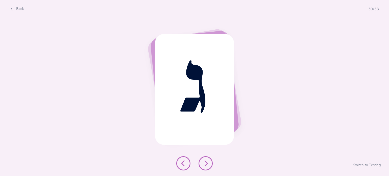
click at [206, 164] on icon at bounding box center [206, 163] width 6 height 6
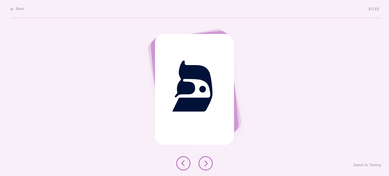
click at [205, 164] on icon at bounding box center [206, 163] width 6 height 6
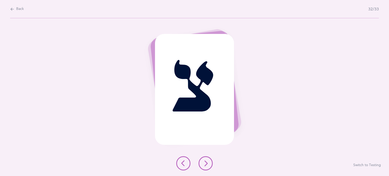
click at [202, 165] on button at bounding box center [206, 163] width 14 height 14
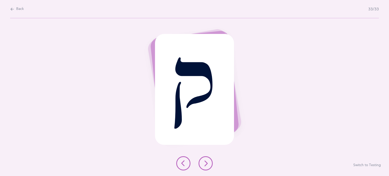
click at [203, 165] on icon at bounding box center [206, 163] width 6 height 6
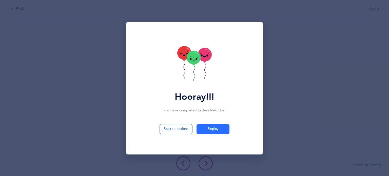
click at [203, 166] on div "Hooray!!! You have completed Letters Nekudos ! Back to options Replay" at bounding box center [194, 88] width 389 height 176
click at [209, 132] on button "Replay" at bounding box center [213, 129] width 33 height 10
click at [186, 131] on button "Back to options" at bounding box center [176, 129] width 33 height 10
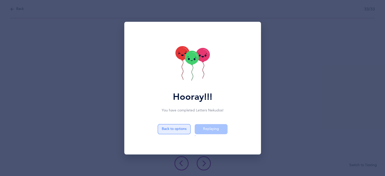
select select "27"
select select "single"
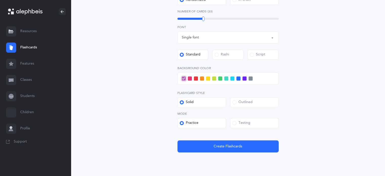
scroll to position [164, 0]
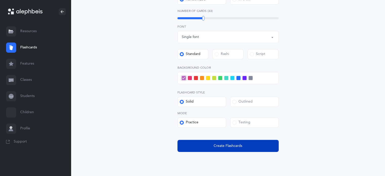
click at [217, 146] on span "Create Flashcards" at bounding box center [228, 145] width 29 height 5
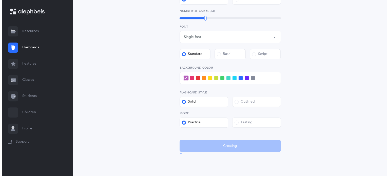
scroll to position [0, 0]
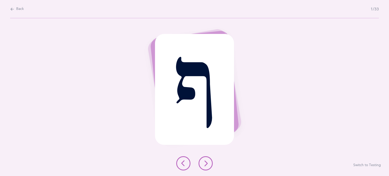
click at [200, 163] on button at bounding box center [206, 163] width 14 height 14
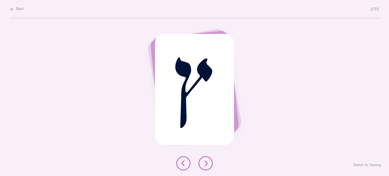
click at [208, 164] on icon at bounding box center [206, 163] width 6 height 6
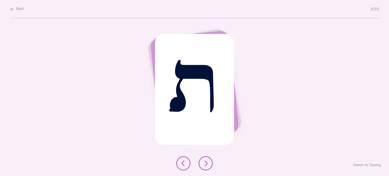
click at [208, 164] on icon at bounding box center [206, 163] width 6 height 6
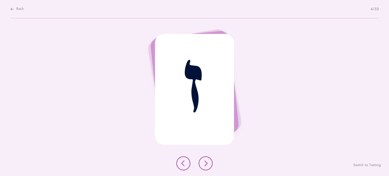
click at [208, 164] on icon at bounding box center [206, 163] width 6 height 6
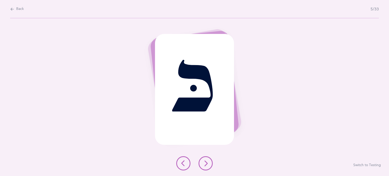
click at [208, 164] on icon at bounding box center [206, 163] width 6 height 6
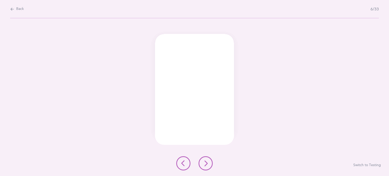
click at [312, 176] on html "Mendy Grifkin Resources Resources Flashcards Flashcards Features Features Class…" at bounding box center [194, 88] width 389 height 176
